Goal: Task Accomplishment & Management: Manage account settings

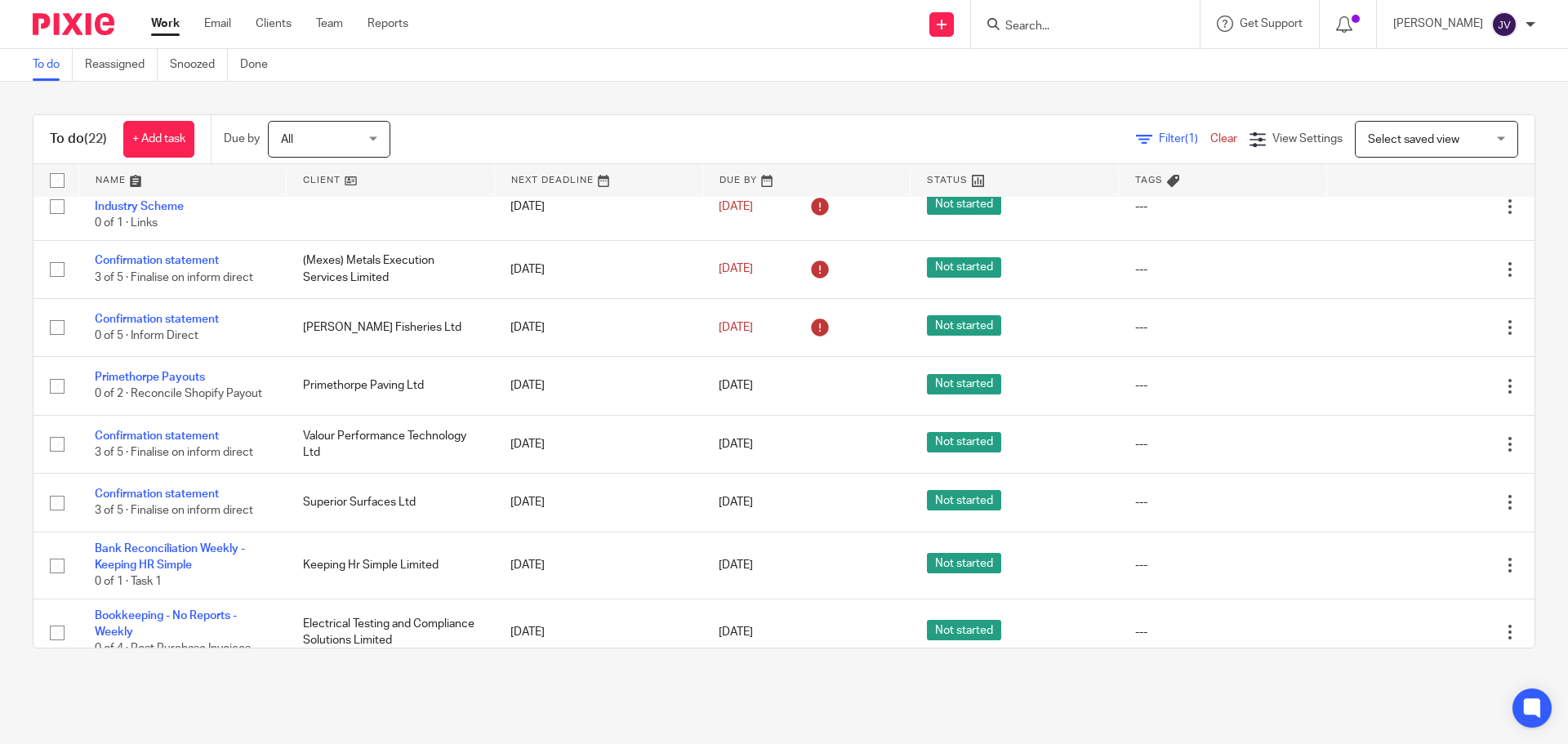
scroll to position [139, 0]
